Goal: Task Accomplishment & Management: Manage account settings

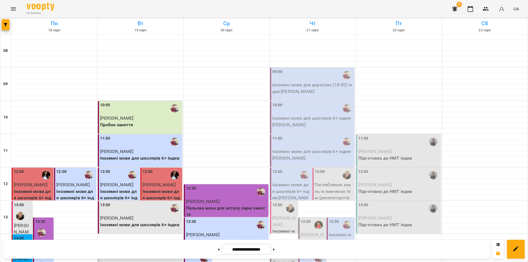
click at [163, 9] on div "For Business 4 UA" at bounding box center [264, 9] width 528 height 18
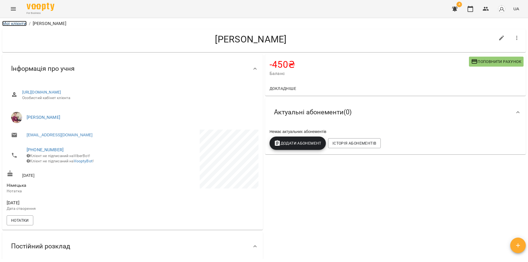
click at [17, 23] on link "Мої клієнти" at bounding box center [14, 23] width 24 height 5
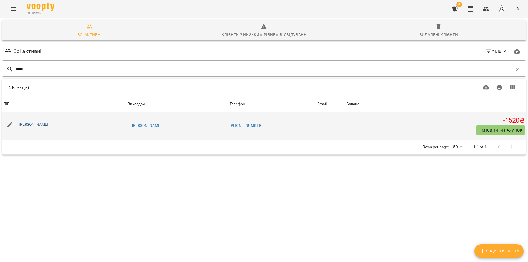
type input "*****"
click at [37, 124] on link "[PERSON_NAME]" at bounding box center [34, 124] width 30 height 4
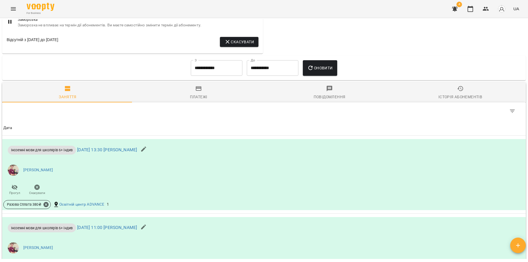
scroll to position [287, 0]
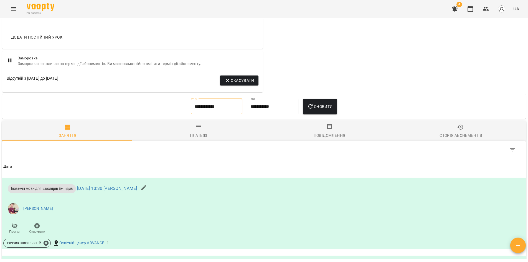
click at [228, 104] on input "**********" at bounding box center [217, 107] width 52 height 16
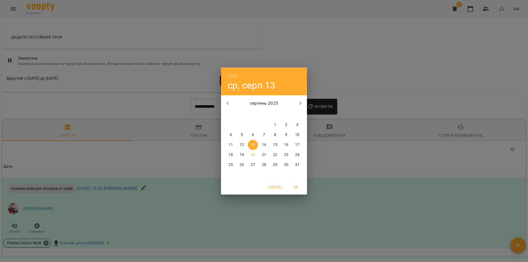
click at [275, 125] on p "1" at bounding box center [275, 125] width 2 height 6
type input "**********"
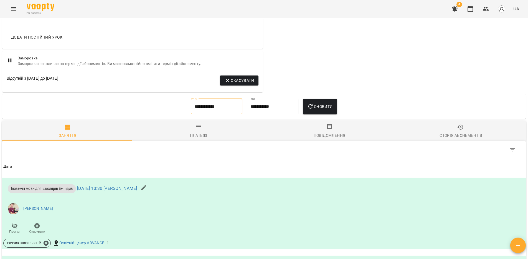
click at [318, 106] on span "Оновити" at bounding box center [319, 106] width 25 height 7
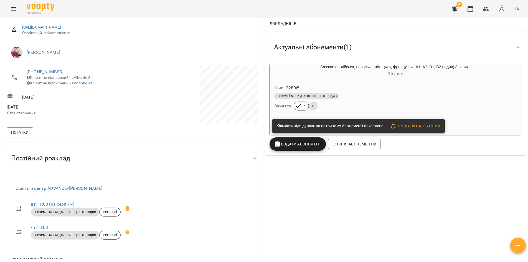
scroll to position [0, 0]
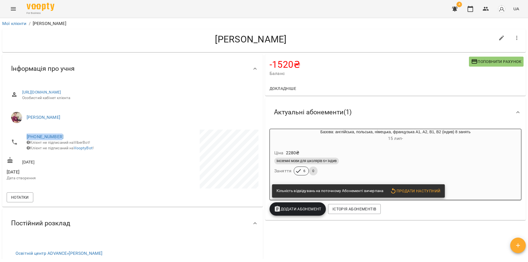
drag, startPoint x: 63, startPoint y: 135, endPoint x: 24, endPoint y: 133, distance: 38.5
click at [24, 133] on li "+380984395768 Клієнт не підписаний на ViberBot! Клієнт не підписаний на VooptyB…" at bounding box center [69, 141] width 125 height 25
copy link "+380984395768"
click at [282, 249] on div "-1520 ₴ Баланс Поповнити рахунок Докладніше -1520 ₴ Разові Відвідування -1900 ₴…" at bounding box center [395, 216] width 263 height 327
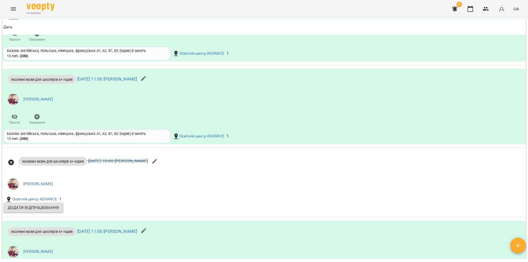
scroll to position [527, 0]
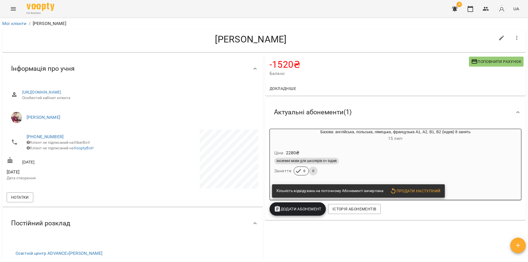
scroll to position [527, 0]
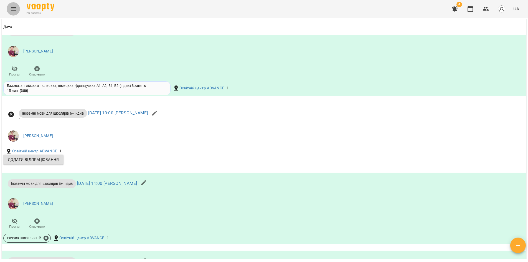
click at [11, 7] on icon "Menu" at bounding box center [13, 9] width 7 height 7
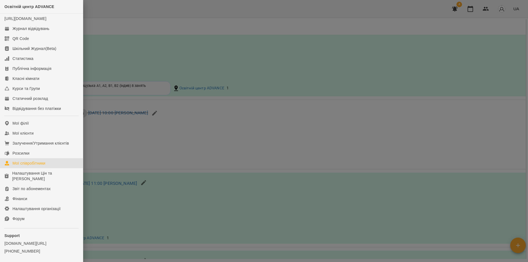
click at [18, 166] on div "Мої співробітники" at bounding box center [28, 163] width 33 height 6
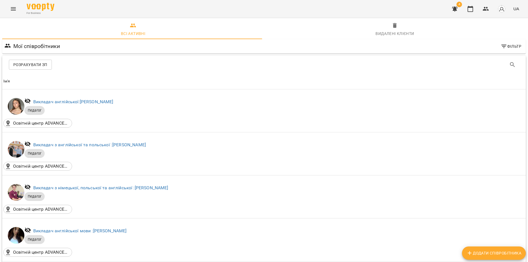
scroll to position [554, 0]
